Goal: Information Seeking & Learning: Learn about a topic

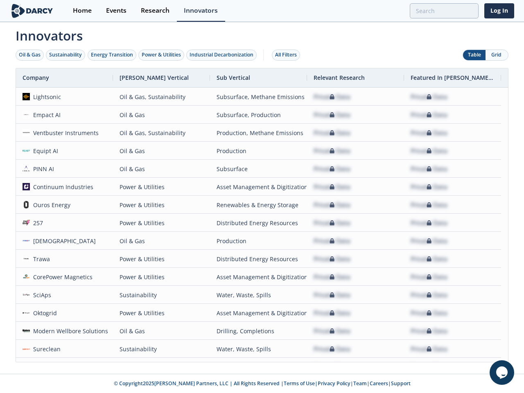
click at [30, 55] on div "Oil & Gas" at bounding box center [30, 54] width 22 height 7
click at [66, 55] on div "Sustainability" at bounding box center [65, 54] width 33 height 7
click at [112, 55] on div "Energy Transition" at bounding box center [112, 54] width 42 height 7
click at [162, 55] on div "Power & Utilities" at bounding box center [161, 54] width 39 height 7
